Goal: Check status: Check status

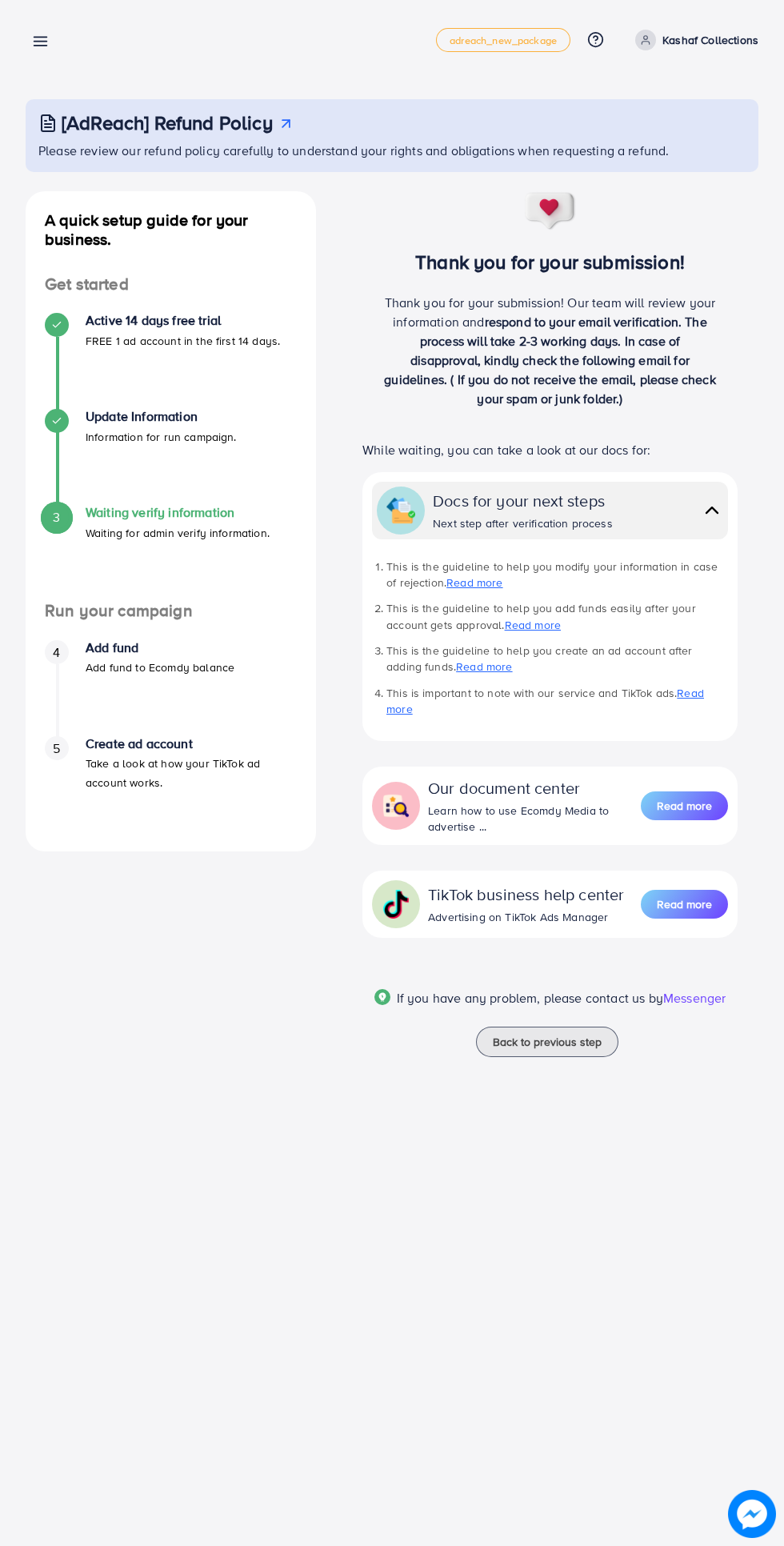
click at [404, 1529] on div "Waiting verify contact info adreach_new_package Help Center Contact Support Pla…" at bounding box center [392, 773] width 784 height 1546
